Goal: Transaction & Acquisition: Purchase product/service

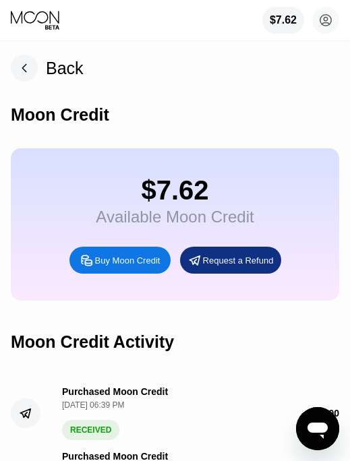
click at [136, 266] on div "Buy Moon Credit" at bounding box center [127, 260] width 65 height 11
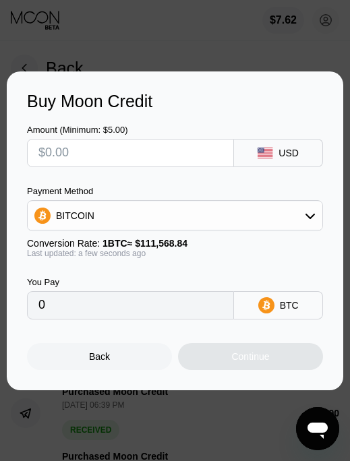
click at [145, 159] on input "text" at bounding box center [130, 153] width 184 height 27
type input "$2"
type input "0.00001793"
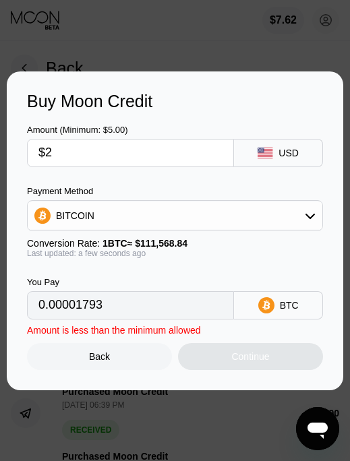
type input "$25"
type input "0.00022408"
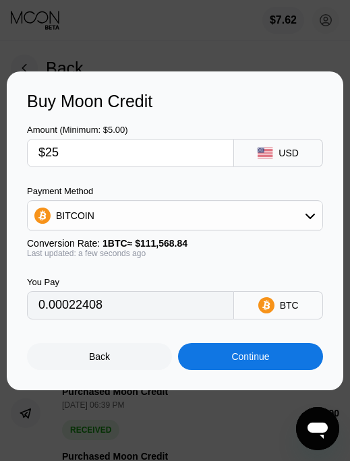
type input "$2"
type input "0.00001793"
type input "0"
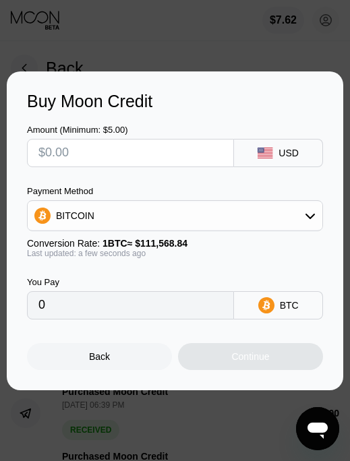
type input "$2"
type input "0.00001793"
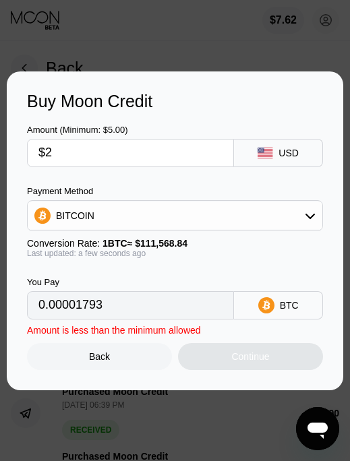
type input "$25"
type input "0.00022408"
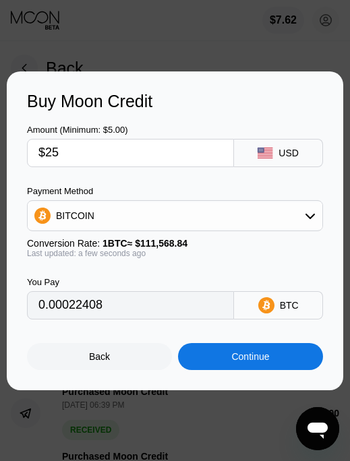
type input "$25"
click at [152, 210] on div "BITCOIN" at bounding box center [175, 215] width 295 height 27
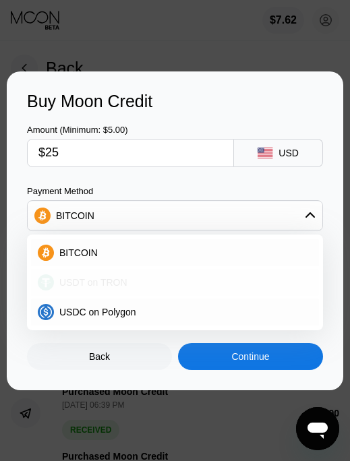
click at [148, 279] on div "USDT on TRON" at bounding box center [183, 282] width 258 height 11
type input "25.25"
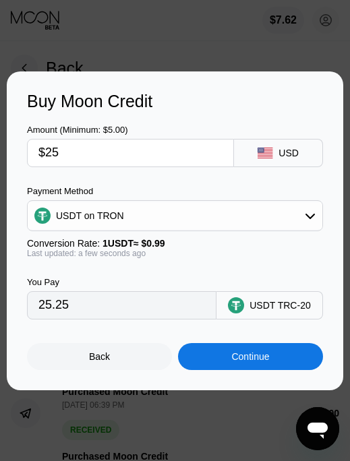
click at [306, 140] on div "USD" at bounding box center [278, 153] width 89 height 28
click at [293, 152] on div "USD" at bounding box center [289, 153] width 20 height 11
click at [262, 116] on div "Amount (Minimum: $5.00) $25 USD" at bounding box center [175, 139] width 296 height 56
click at [152, 205] on div "USDT on TRON" at bounding box center [175, 215] width 295 height 27
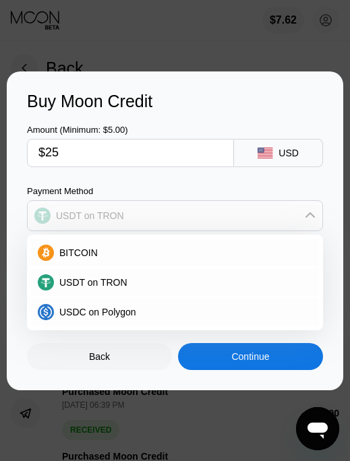
click at [152, 206] on div "USDT on TRON" at bounding box center [175, 215] width 295 height 27
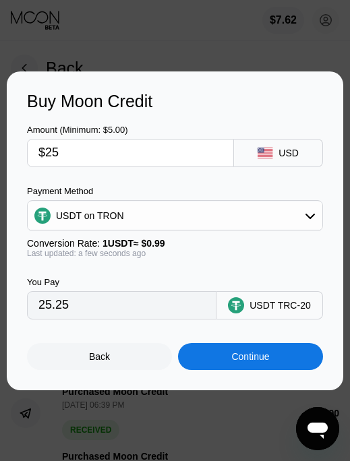
click at [153, 207] on div "USDT on TRON" at bounding box center [175, 215] width 295 height 27
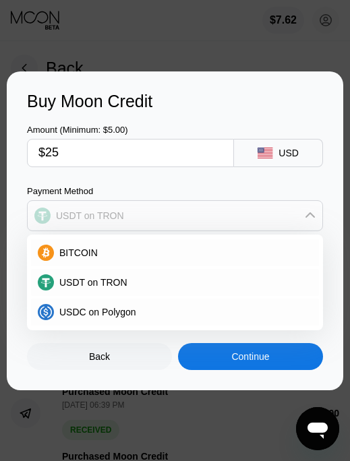
click at [152, 207] on div "USDT on TRON" at bounding box center [175, 215] width 295 height 27
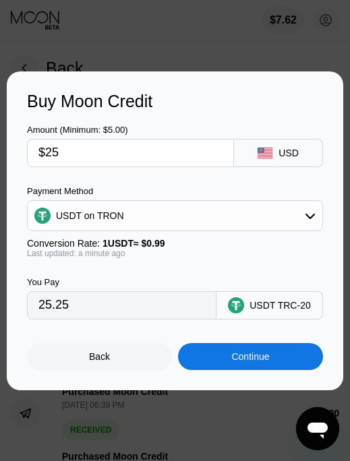
click at [286, 356] on div "Continue" at bounding box center [250, 356] width 145 height 27
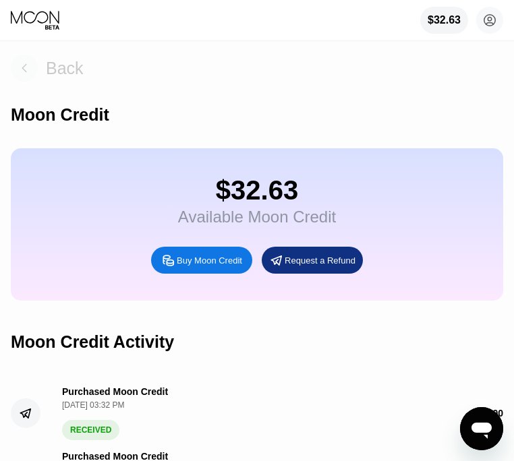
click at [28, 67] on rect at bounding box center [24, 68] width 27 height 27
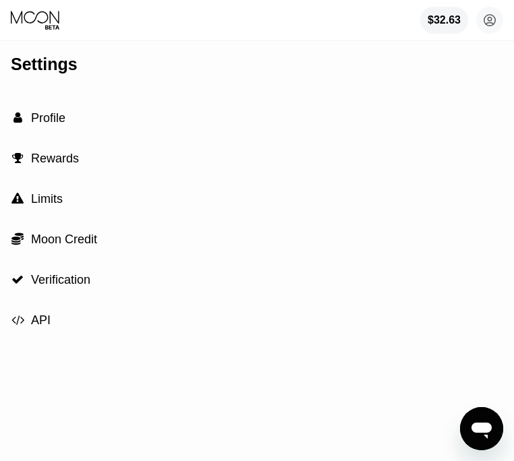
click at [22, 31] on div "$32.63 bernardsicilios@gmail.com  Home Settings Support Careers About Us Log o…" at bounding box center [257, 20] width 514 height 40
click at [26, 26] on icon at bounding box center [36, 20] width 51 height 20
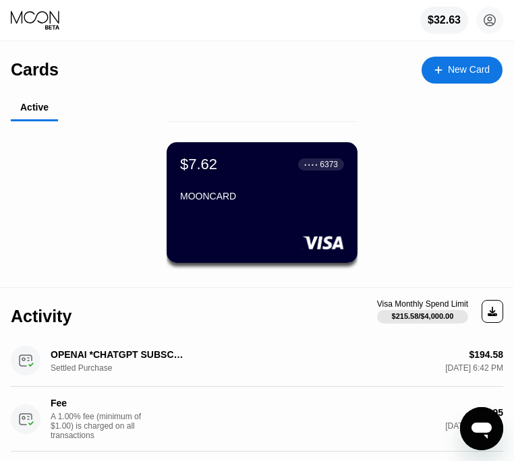
click at [336, 156] on div "$7.62 ● ● ● ● 6373 MOONCARD" at bounding box center [262, 202] width 191 height 121
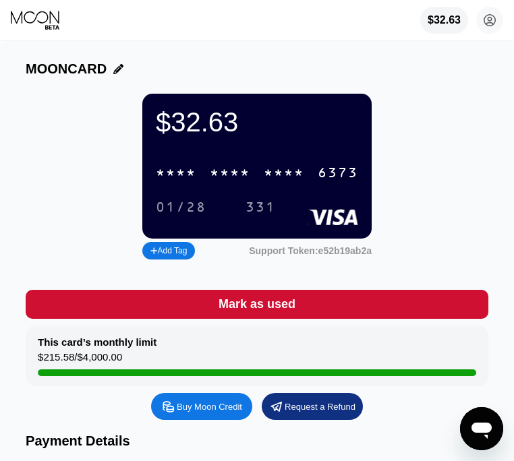
click at [283, 173] on div "* * * *" at bounding box center [284, 174] width 40 height 16
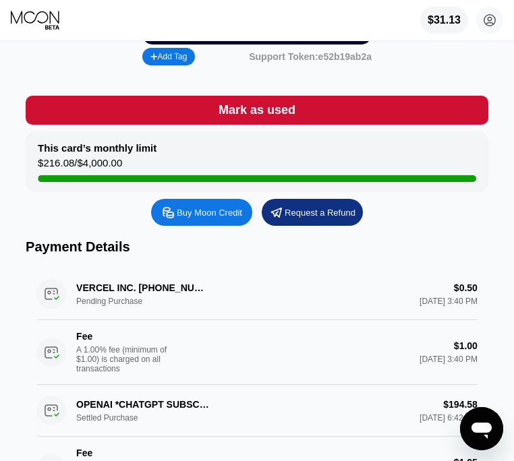
scroll to position [192, 0]
